Goal: Information Seeking & Learning: Learn about a topic

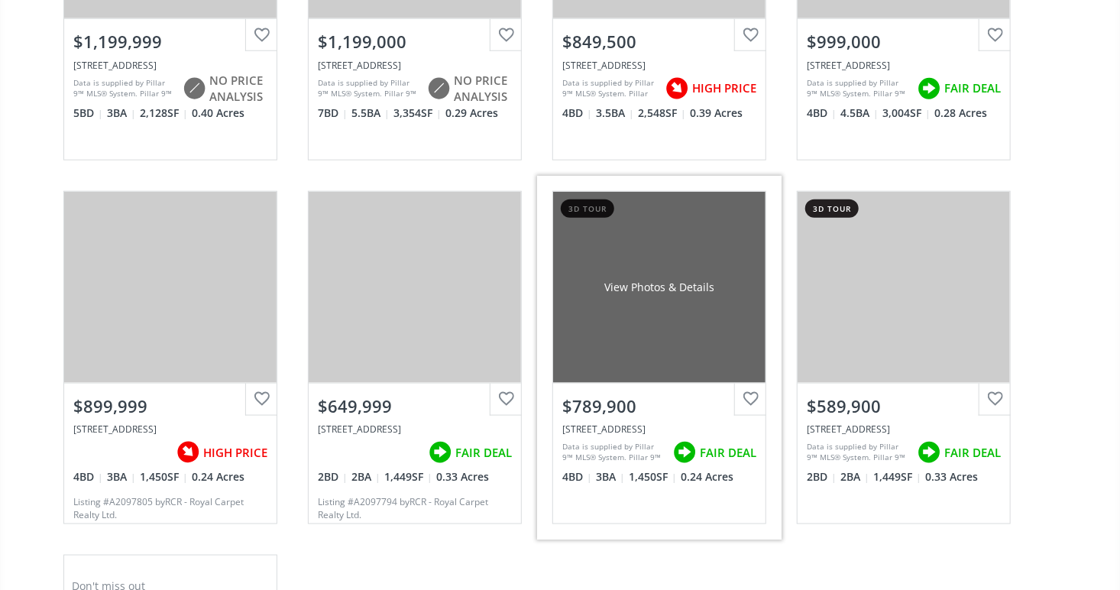
scroll to position [764, 0]
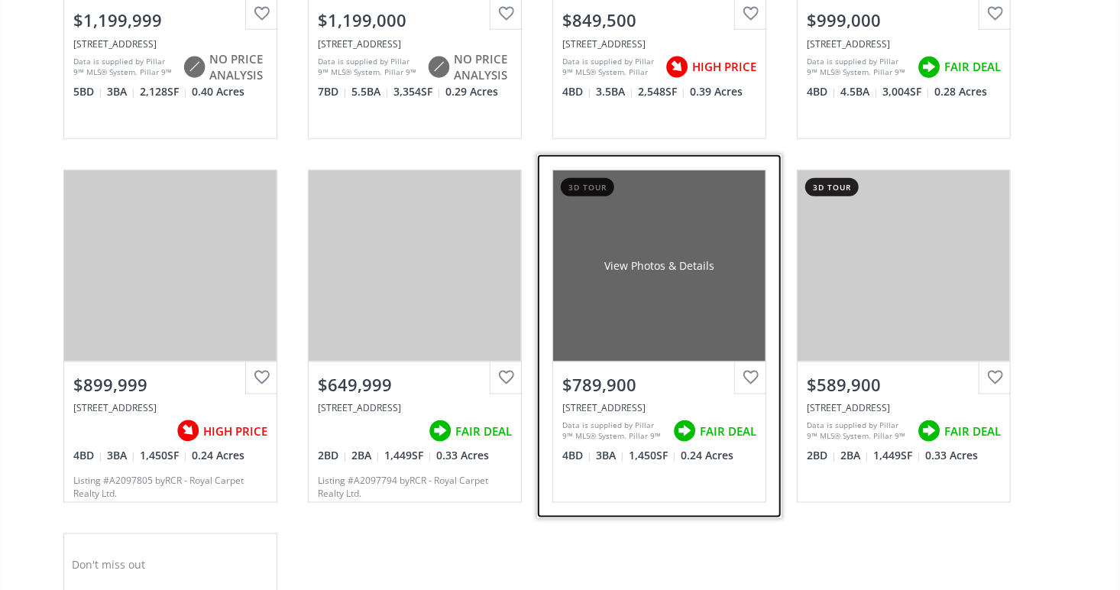
click at [654, 261] on div "View Photos & Details" at bounding box center [659, 265] width 110 height 15
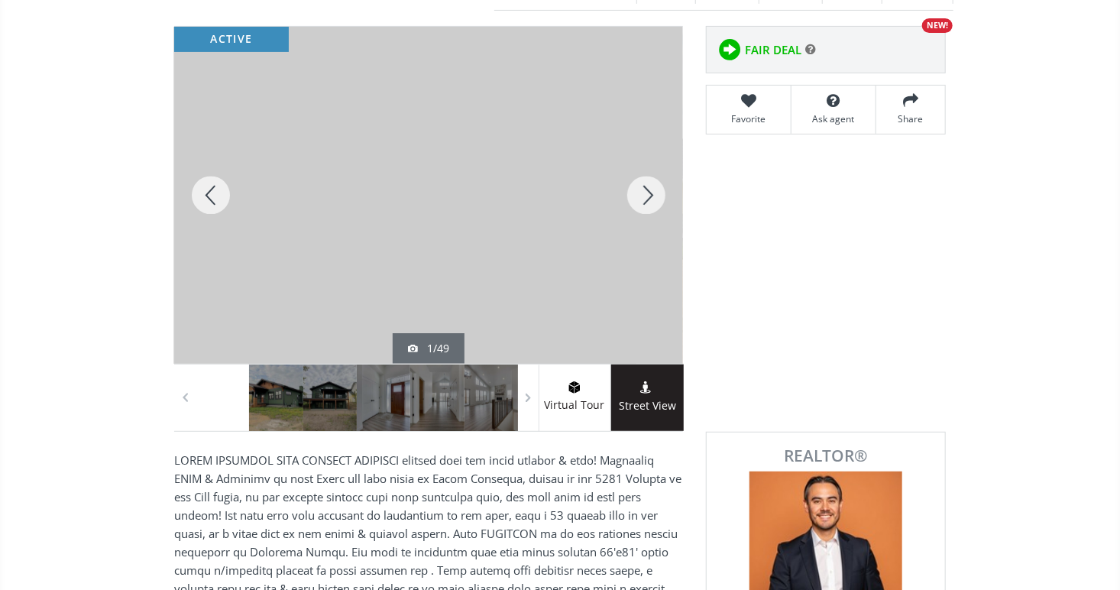
scroll to position [229, 0]
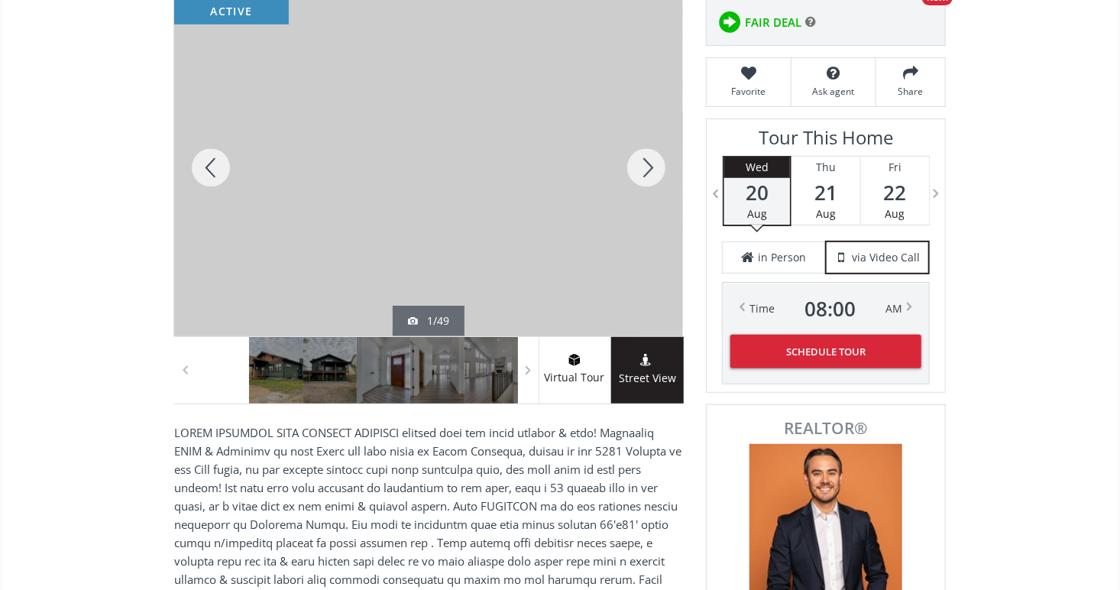
click at [642, 163] on div at bounding box center [645, 167] width 73 height 337
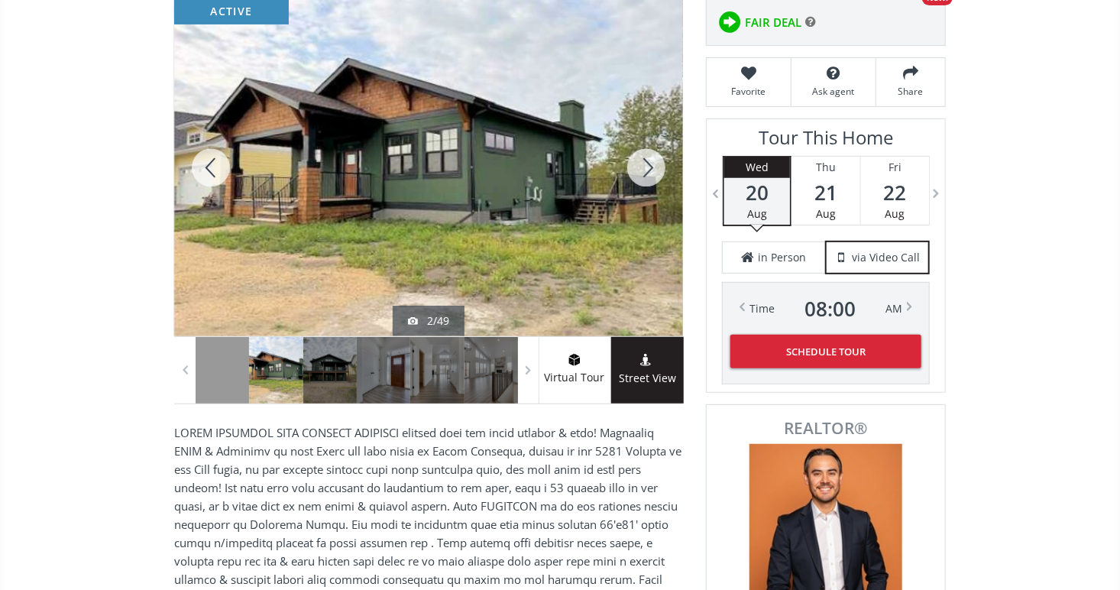
click at [643, 163] on div at bounding box center [645, 167] width 73 height 337
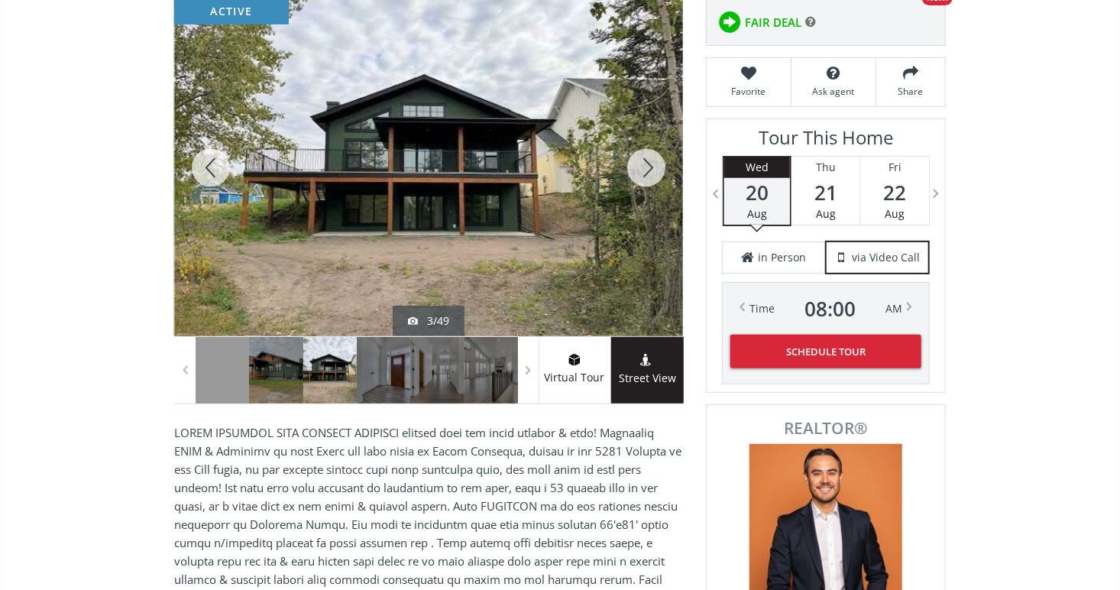
click at [643, 163] on div at bounding box center [645, 167] width 73 height 337
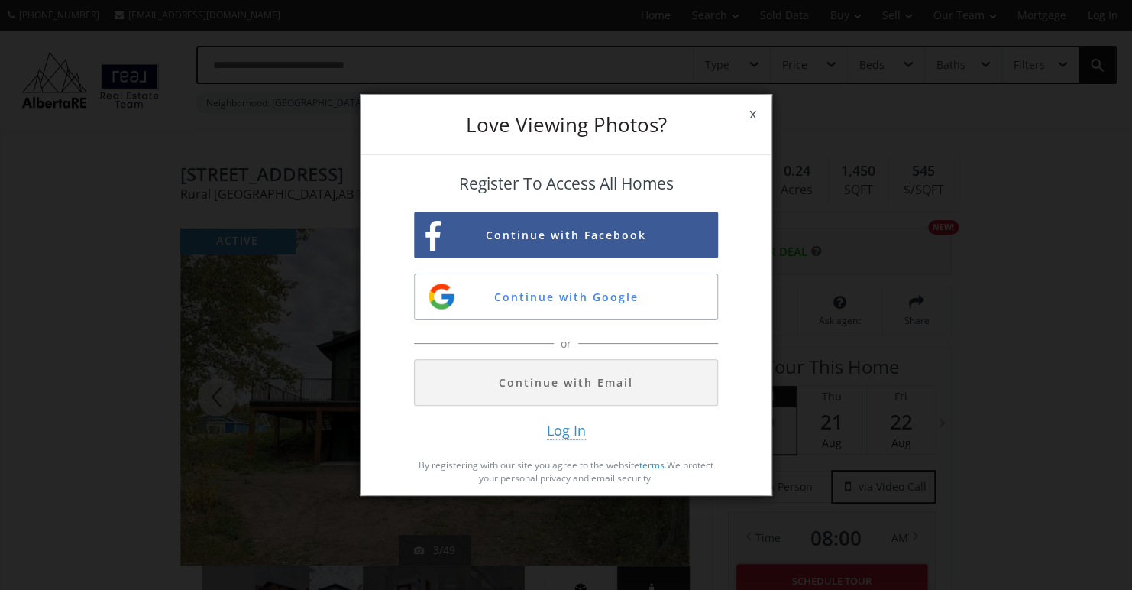
click at [752, 108] on span "x" at bounding box center [752, 113] width 37 height 43
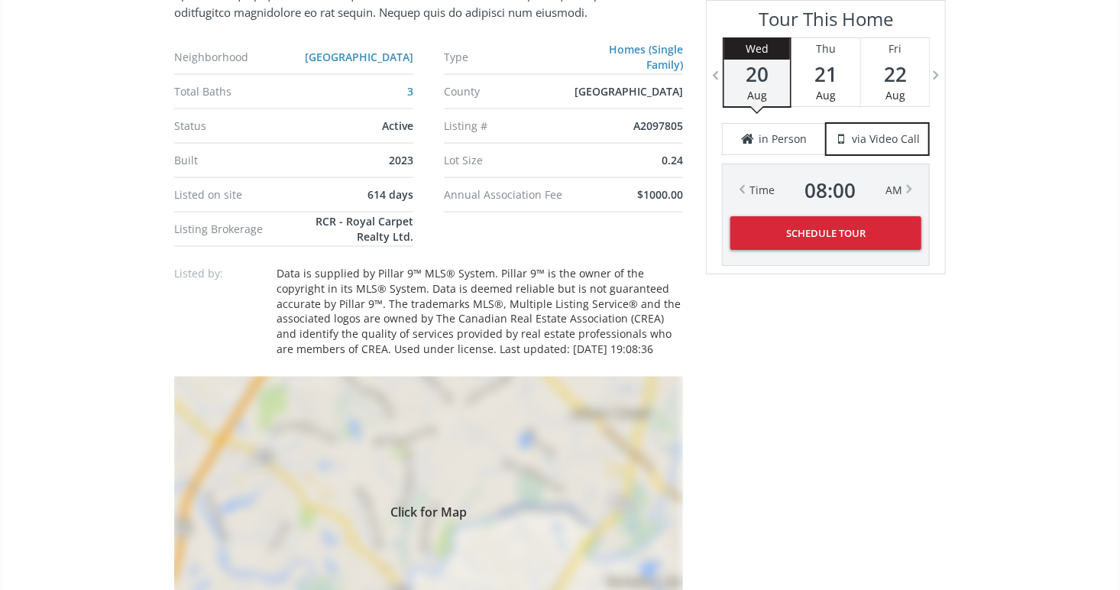
scroll to position [1069, 0]
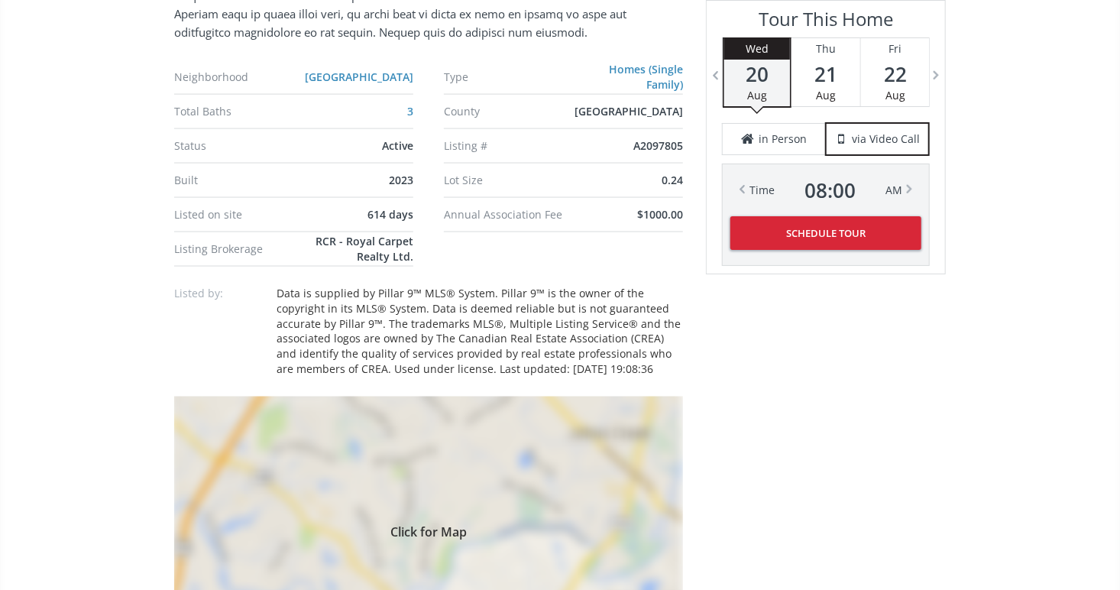
click at [454, 486] on div "Click for Map" at bounding box center [428, 529] width 509 height 267
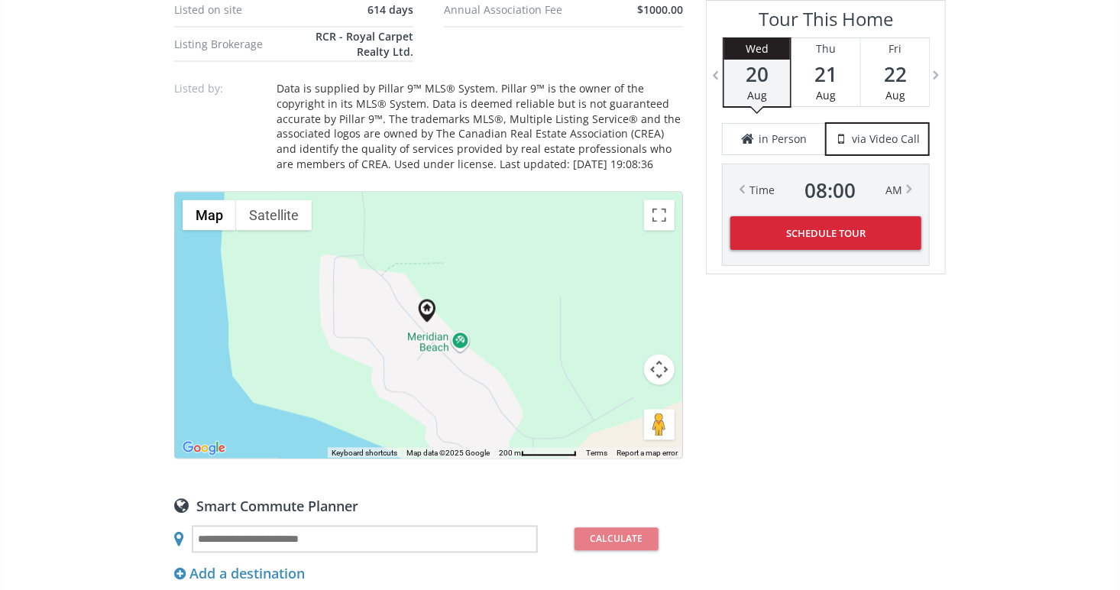
scroll to position [1298, 0]
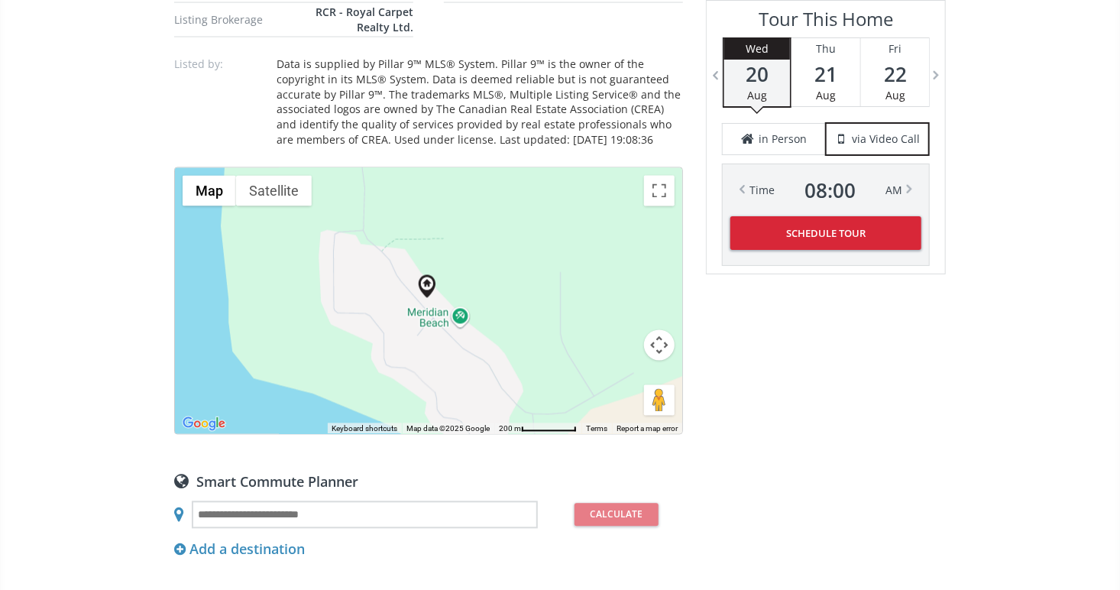
click at [559, 313] on div "To navigate, press the arrow keys." at bounding box center [428, 301] width 507 height 266
click at [657, 182] on button "Toggle fullscreen view" at bounding box center [659, 191] width 31 height 31
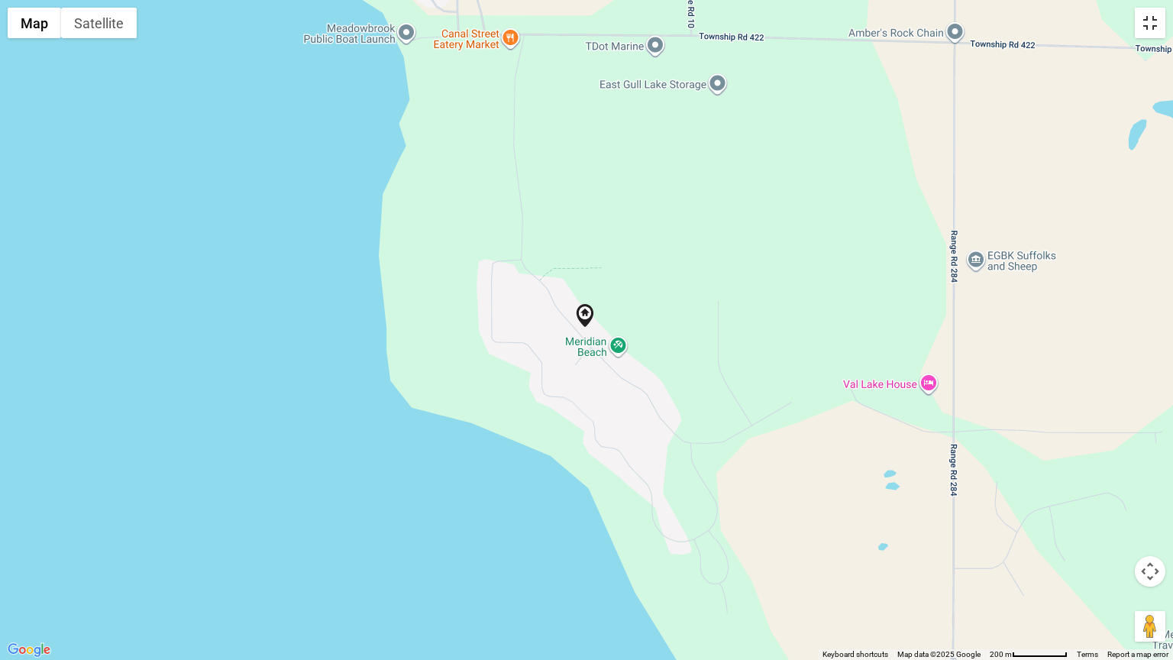
click at [1119, 14] on button "Toggle fullscreen view" at bounding box center [1150, 23] width 31 height 31
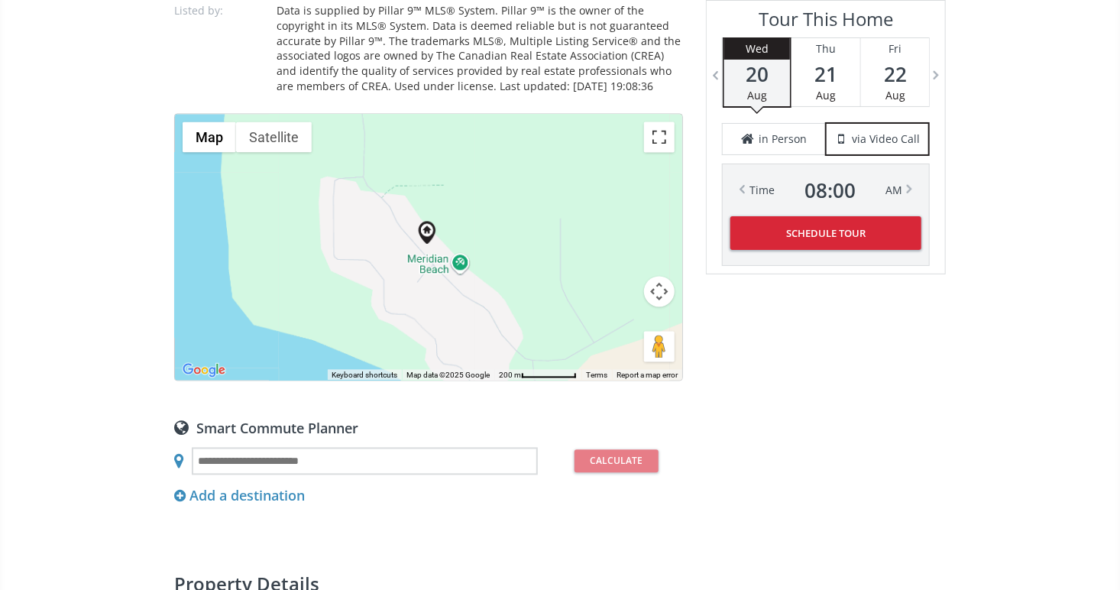
scroll to position [1375, 0]
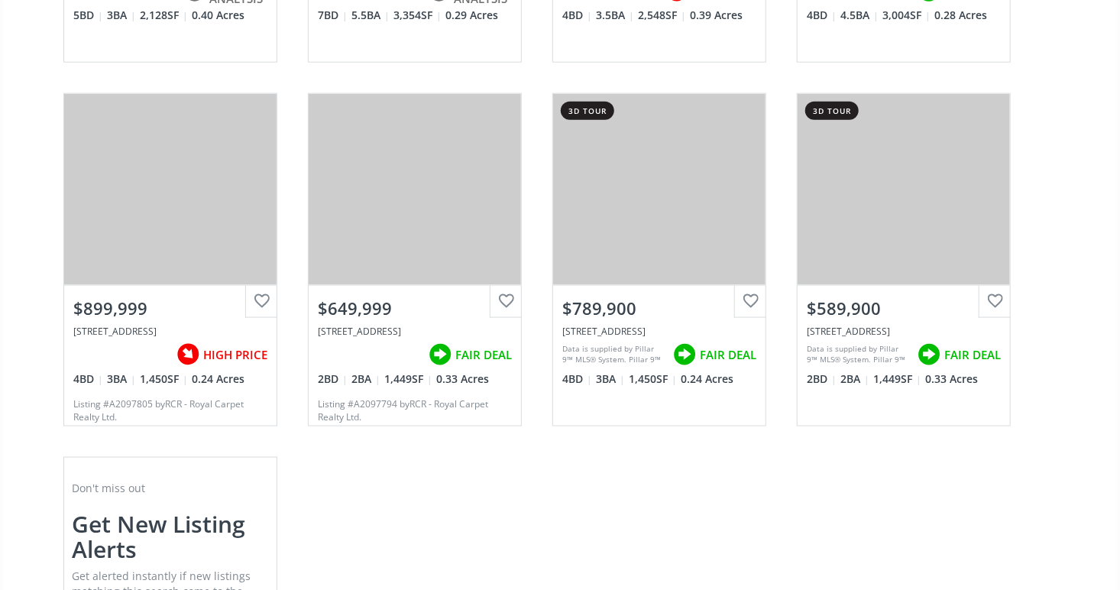
scroll to position [840, 0]
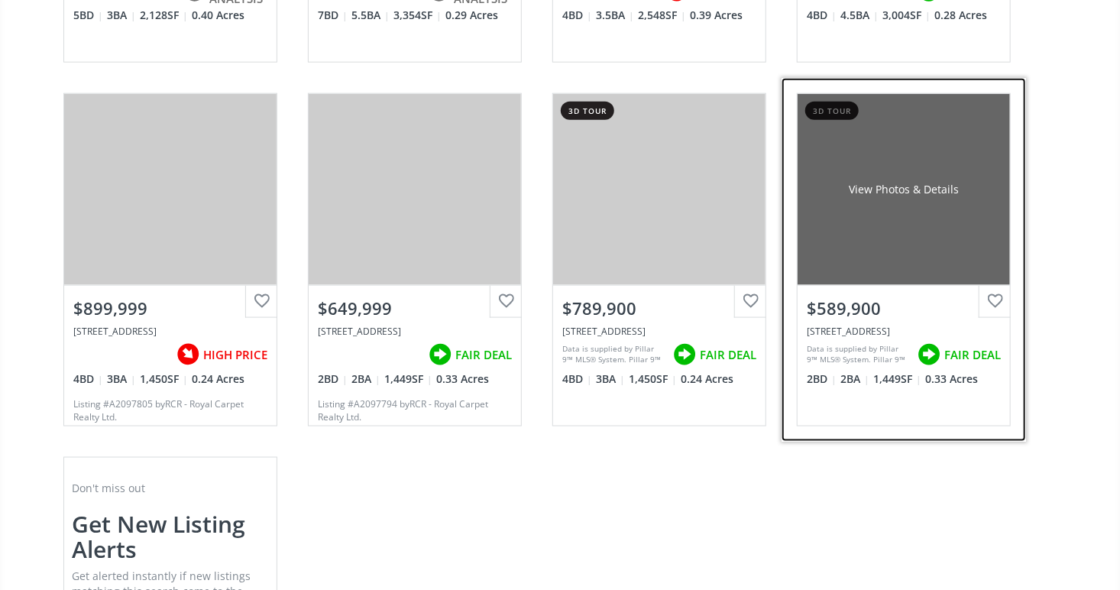
click at [893, 228] on div "View Photos & Details" at bounding box center [903, 189] width 212 height 191
